Goal: Task Accomplishment & Management: Manage account settings

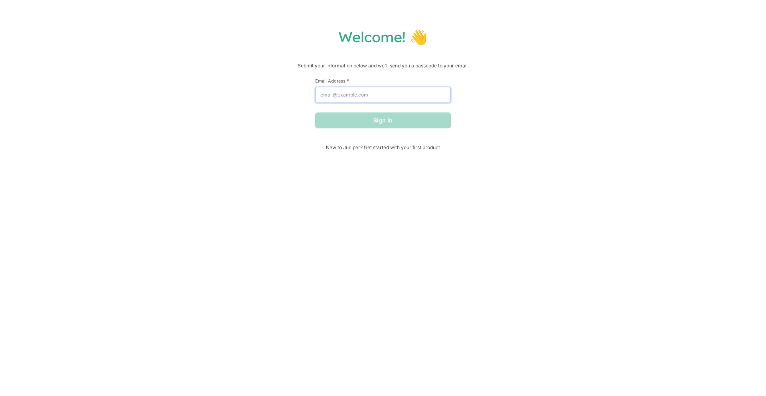
click at [394, 101] on input "Email Address *" at bounding box center [383, 95] width 136 height 16
click at [254, 117] on div "Welcome! 👋 Submit your information below and we'll send you a passcode to your …" at bounding box center [383, 89] width 750 height 122
click at [389, 91] on input "Email Address *" at bounding box center [383, 95] width 136 height 16
click at [392, 120] on button "Sign in" at bounding box center [383, 120] width 136 height 16
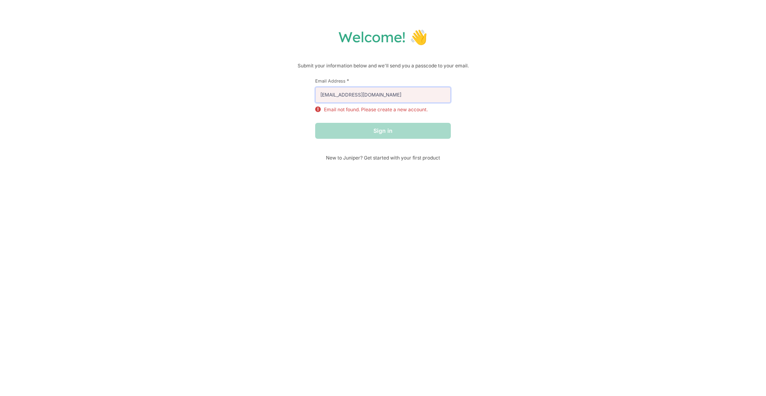
click at [421, 95] on input "[EMAIL_ADDRESS][DOMAIN_NAME]" at bounding box center [383, 95] width 136 height 16
click at [418, 95] on input "[EMAIL_ADDRESS][DOMAIN_NAME]" at bounding box center [383, 95] width 136 height 16
type input "[PERSON_NAME][EMAIL_ADDRESS][DOMAIN_NAME]"
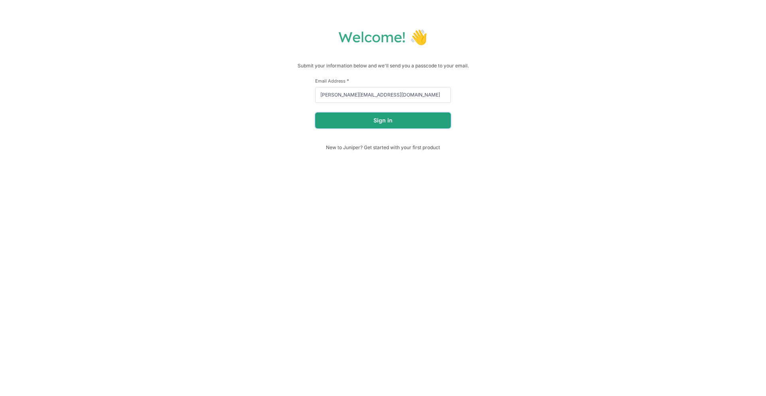
click at [410, 121] on button "Sign in" at bounding box center [383, 120] width 136 height 16
